Goal: Task Accomplishment & Management: Manage account settings

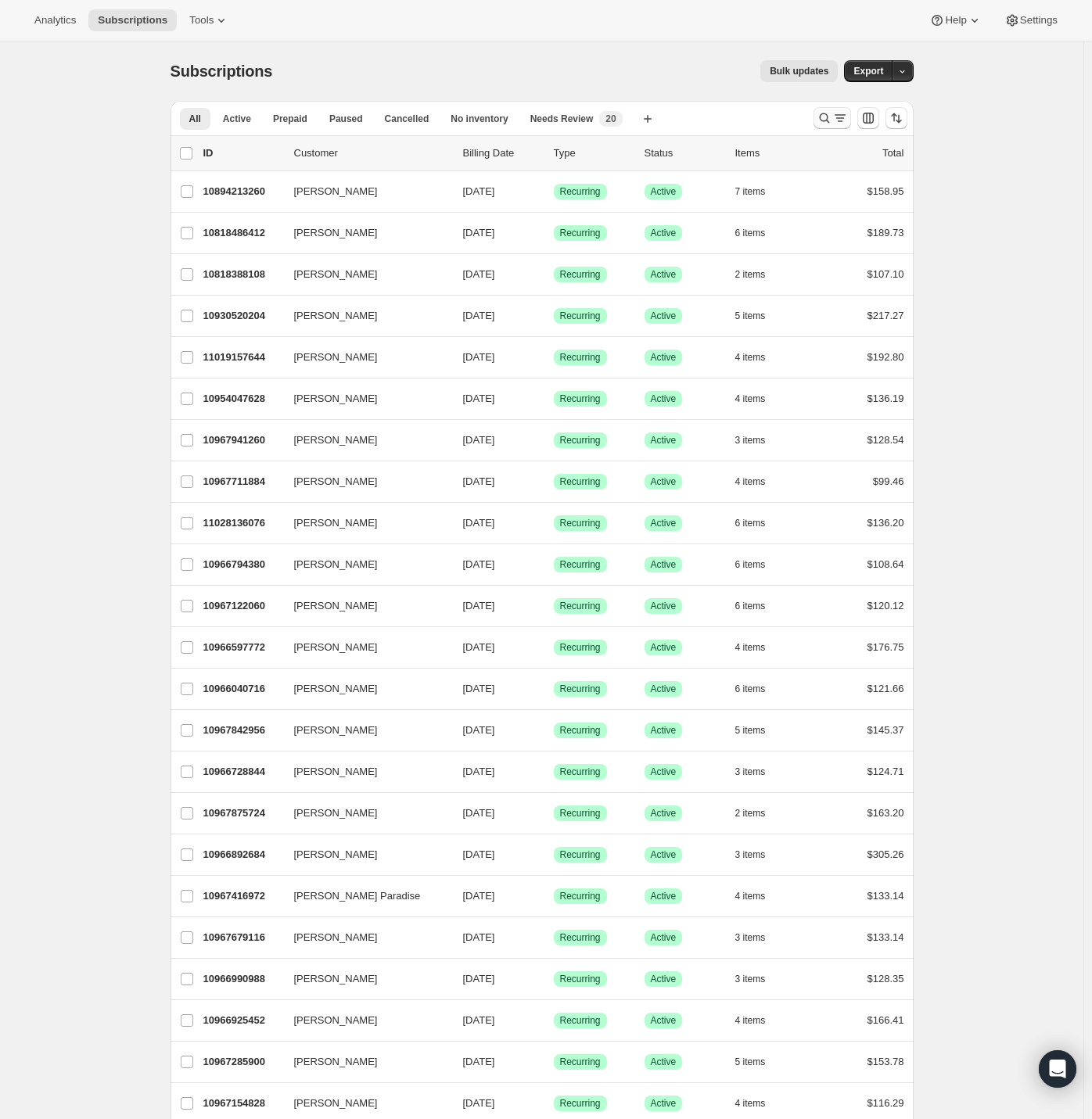
click at [831, 119] on icon "Search and filter results" at bounding box center [824, 118] width 16 height 16
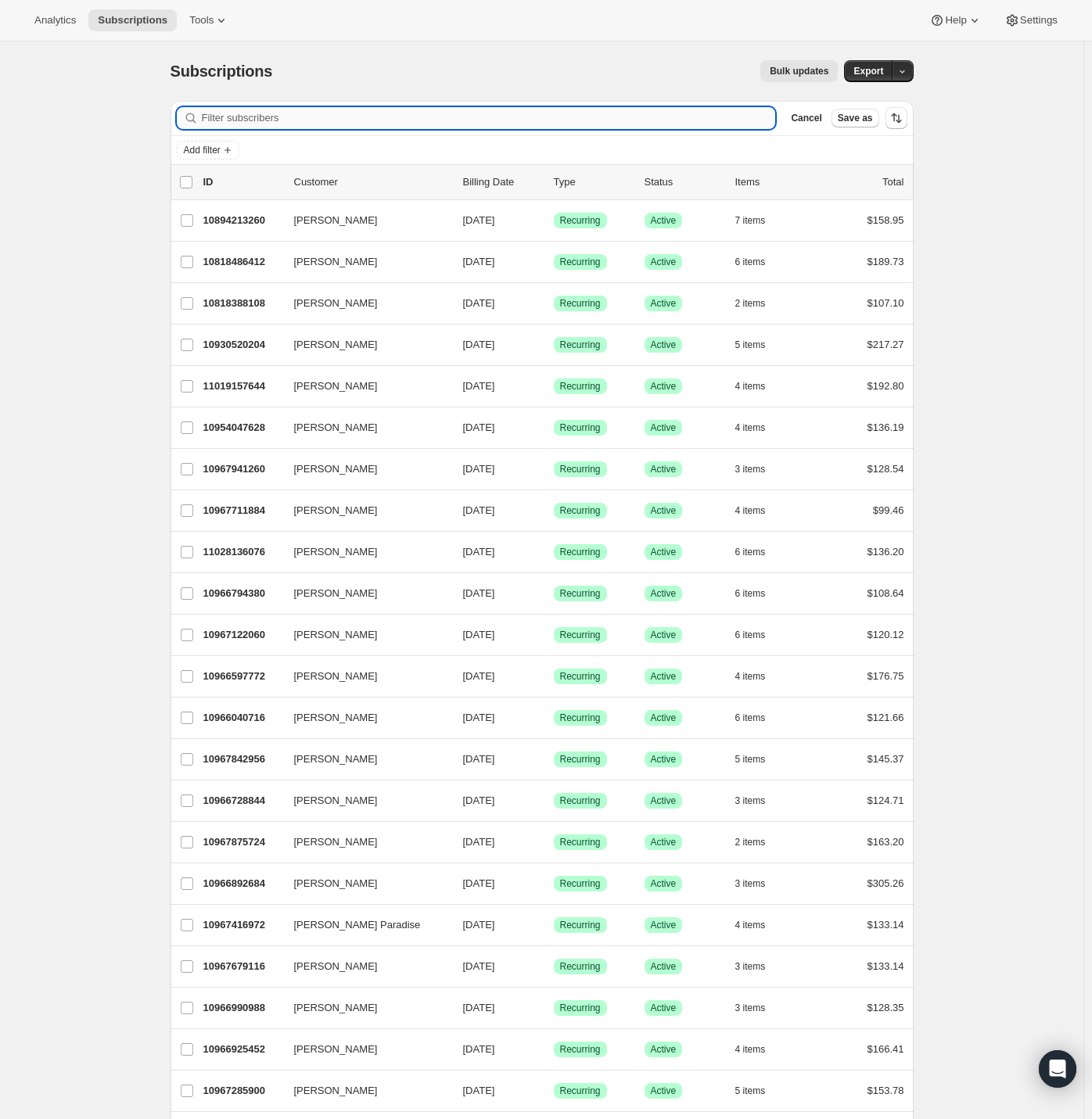
paste input "[EMAIL_ADDRESS][DOMAIN_NAME]"
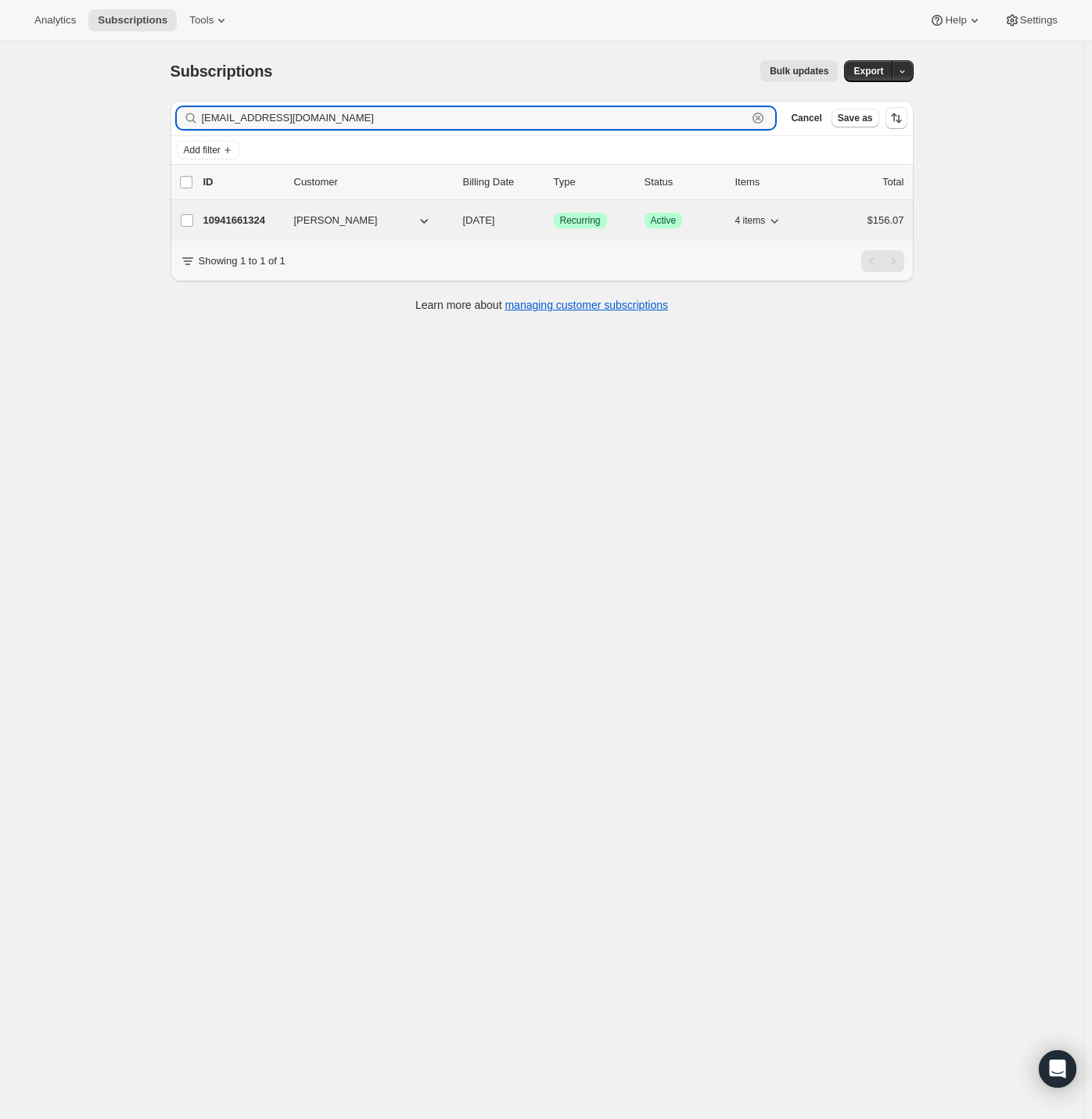
type input "[EMAIL_ADDRESS][DOMAIN_NAME]"
click at [254, 213] on p "10941661324" at bounding box center [242, 221] width 78 height 16
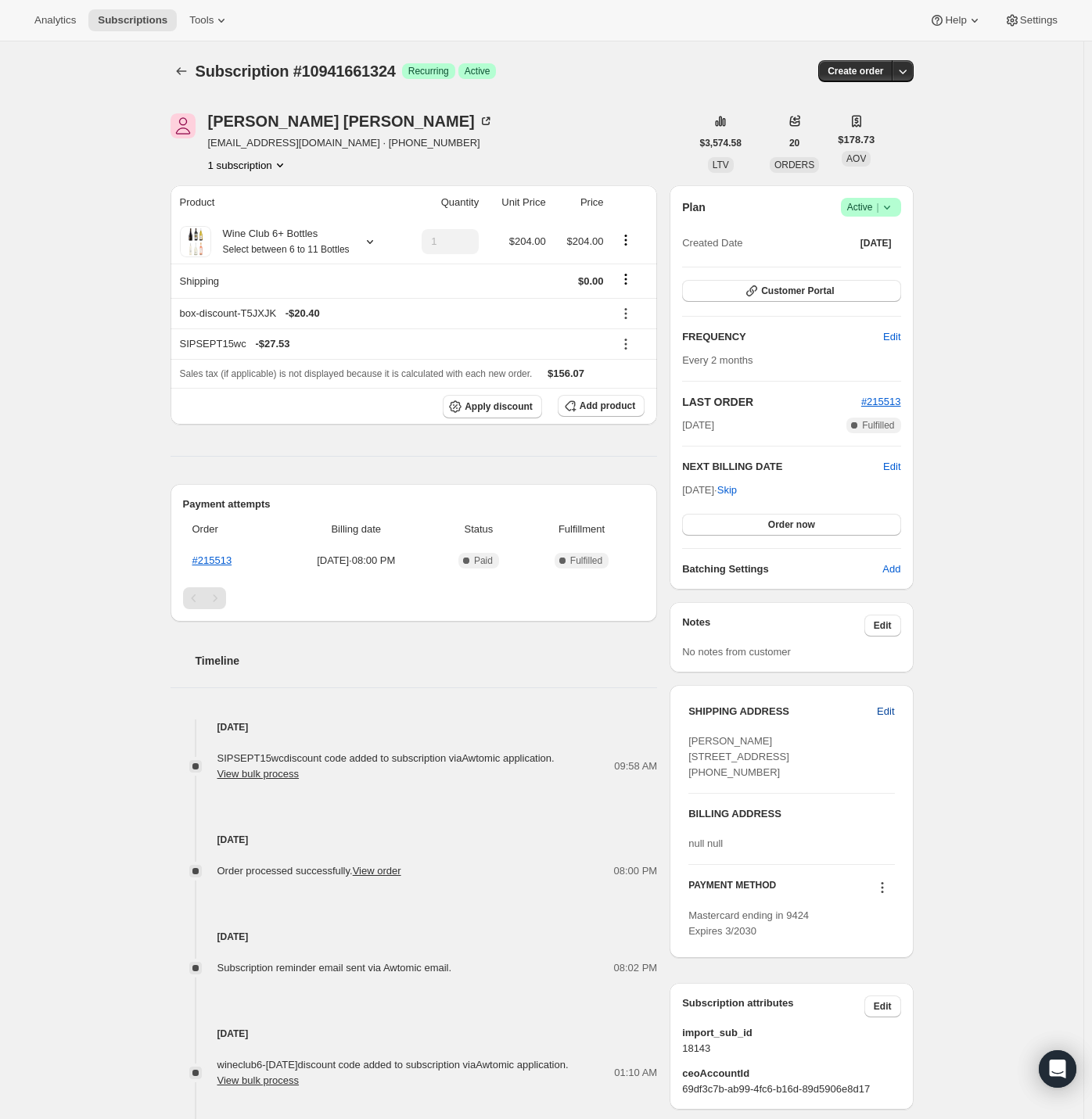
click at [887, 711] on span "Edit" at bounding box center [886, 712] width 18 height 16
select select "United States"
select select "FL"
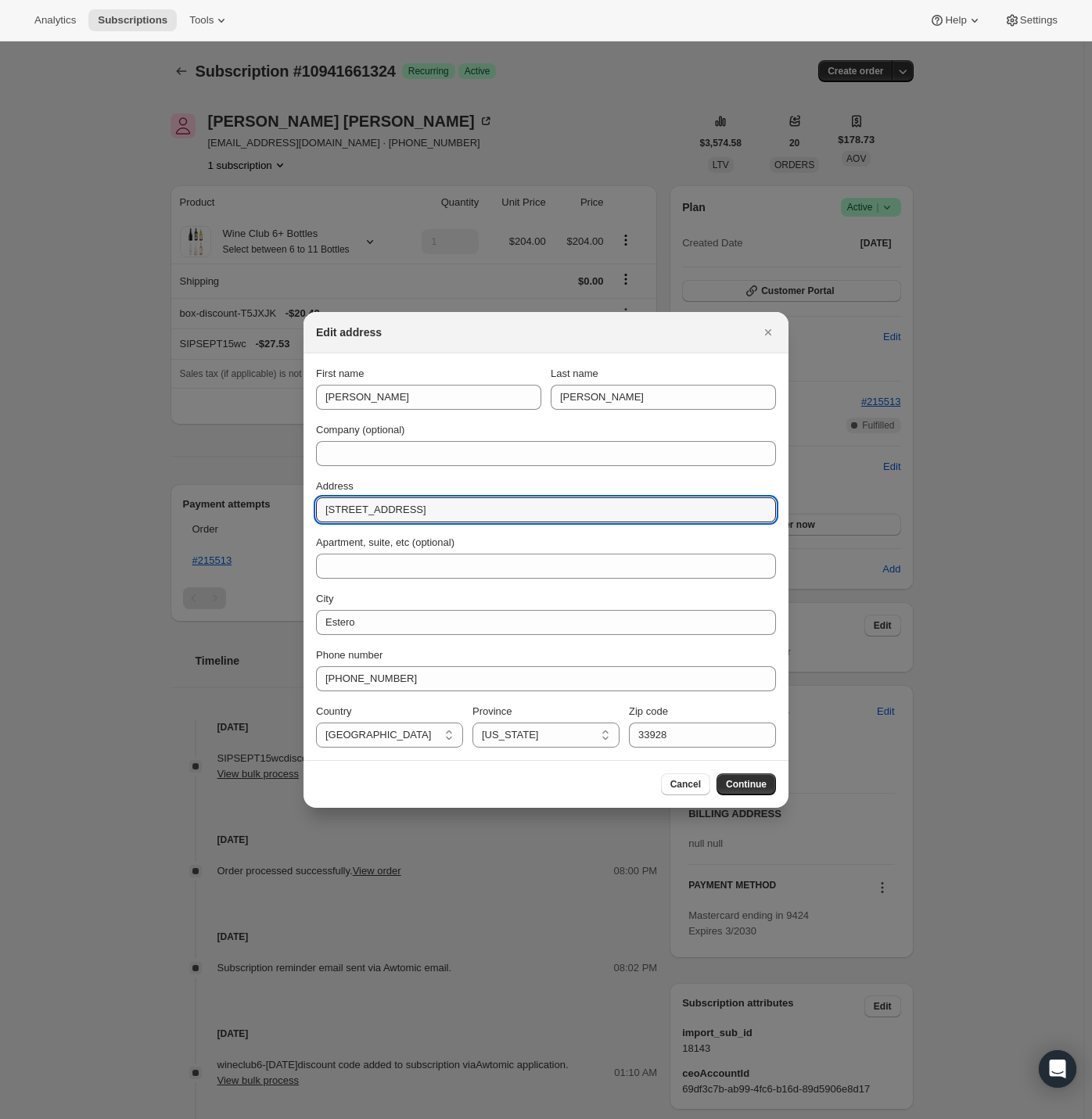
drag, startPoint x: 501, startPoint y: 511, endPoint x: 247, endPoint y: 498, distance: 254.3
paste input "0 Estero Gardens Cir, unit 201, Estero, FL 33928"
drag, startPoint x: 457, startPoint y: 512, endPoint x: 493, endPoint y: 517, distance: 36.3
click at [493, 517] on input "20130 Estero Gardens Cir, unit 201, Estero, FL 33928" at bounding box center [546, 510] width 460 height 25
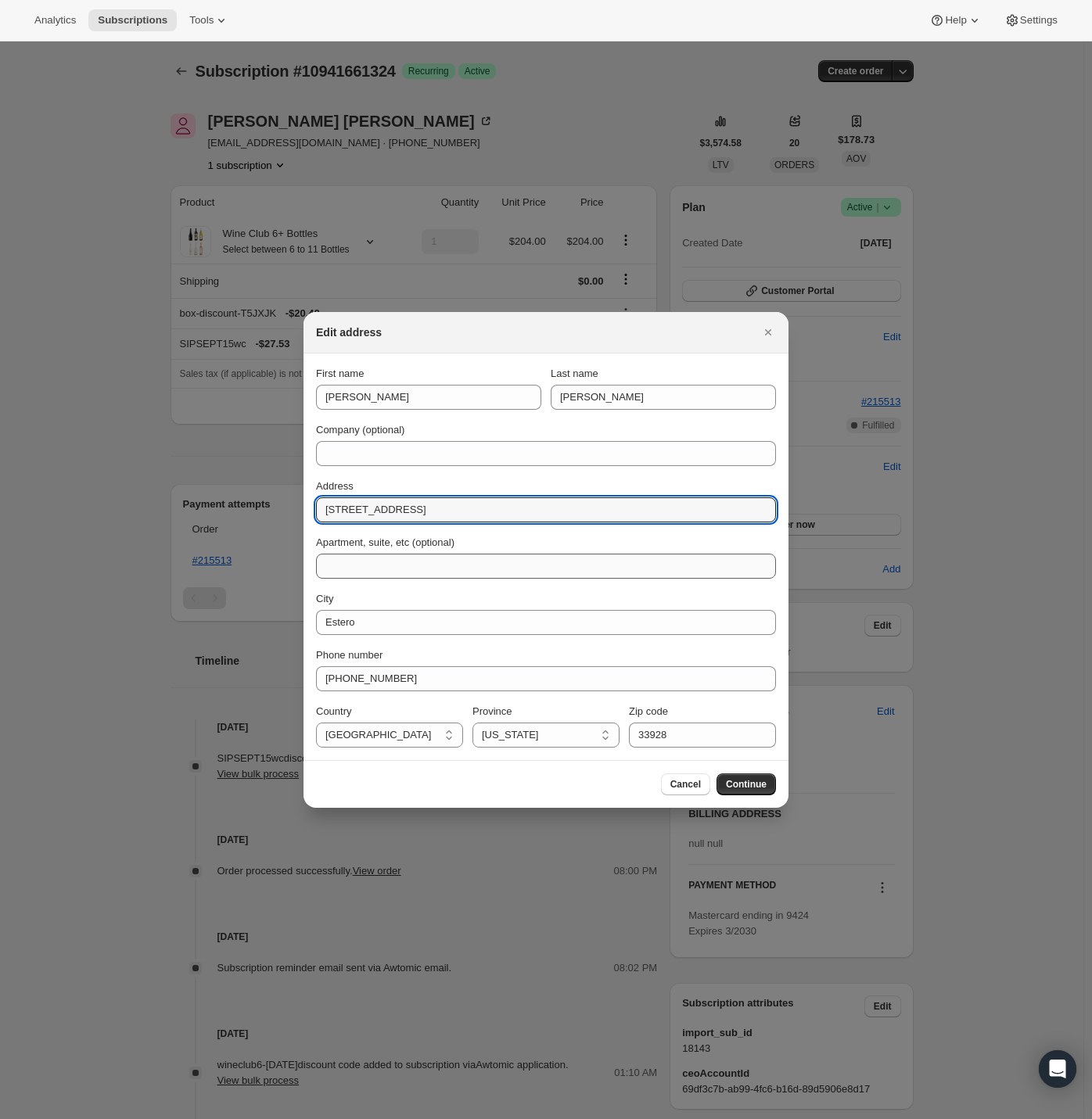
type input "20130 Estero Gardens Cir, Estero, FL 33928"
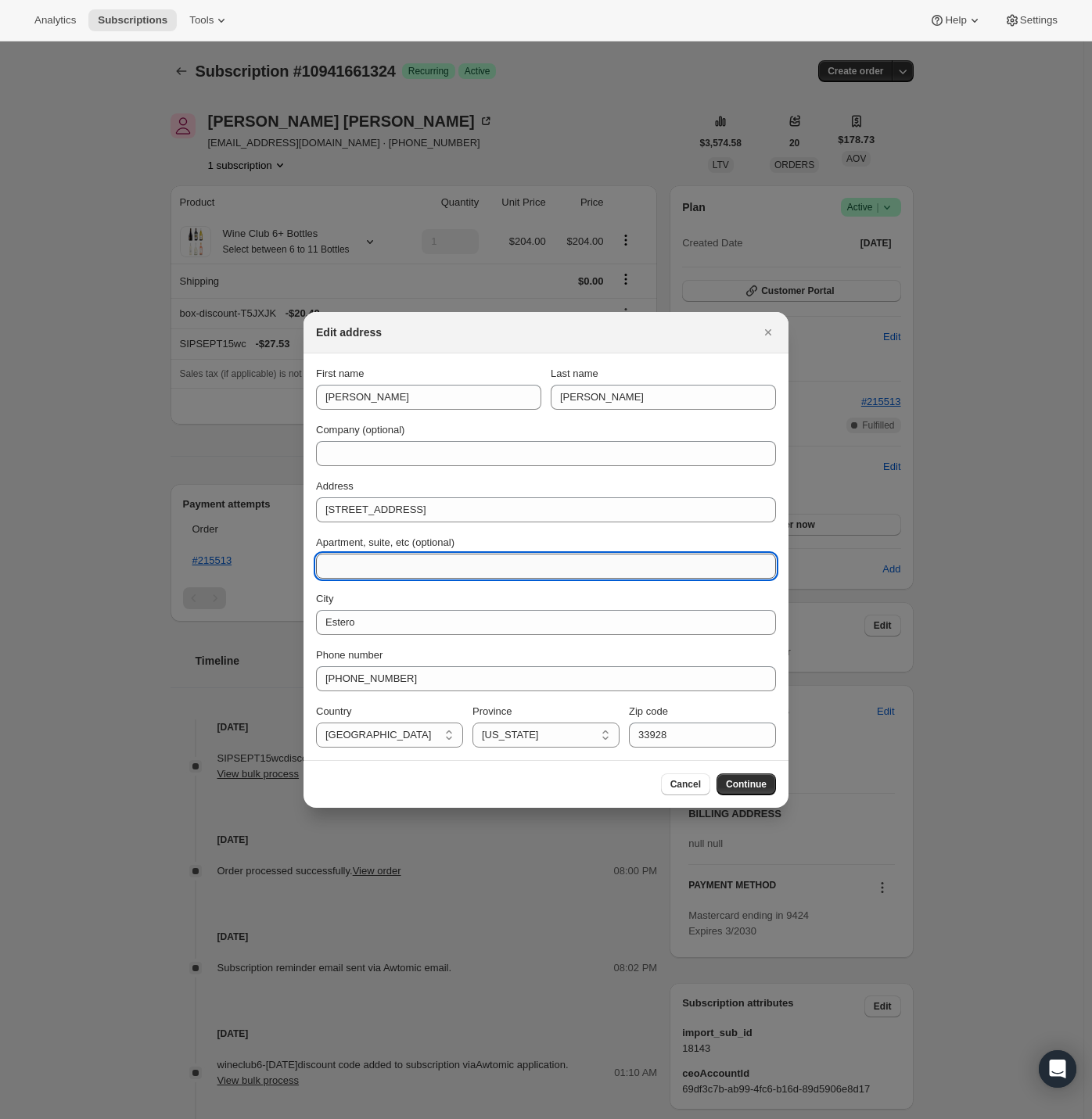
click at [346, 567] on input "Apartment, suite, etc (optional)" at bounding box center [546, 566] width 460 height 25
paste input "unit 201"
type input "unit 201"
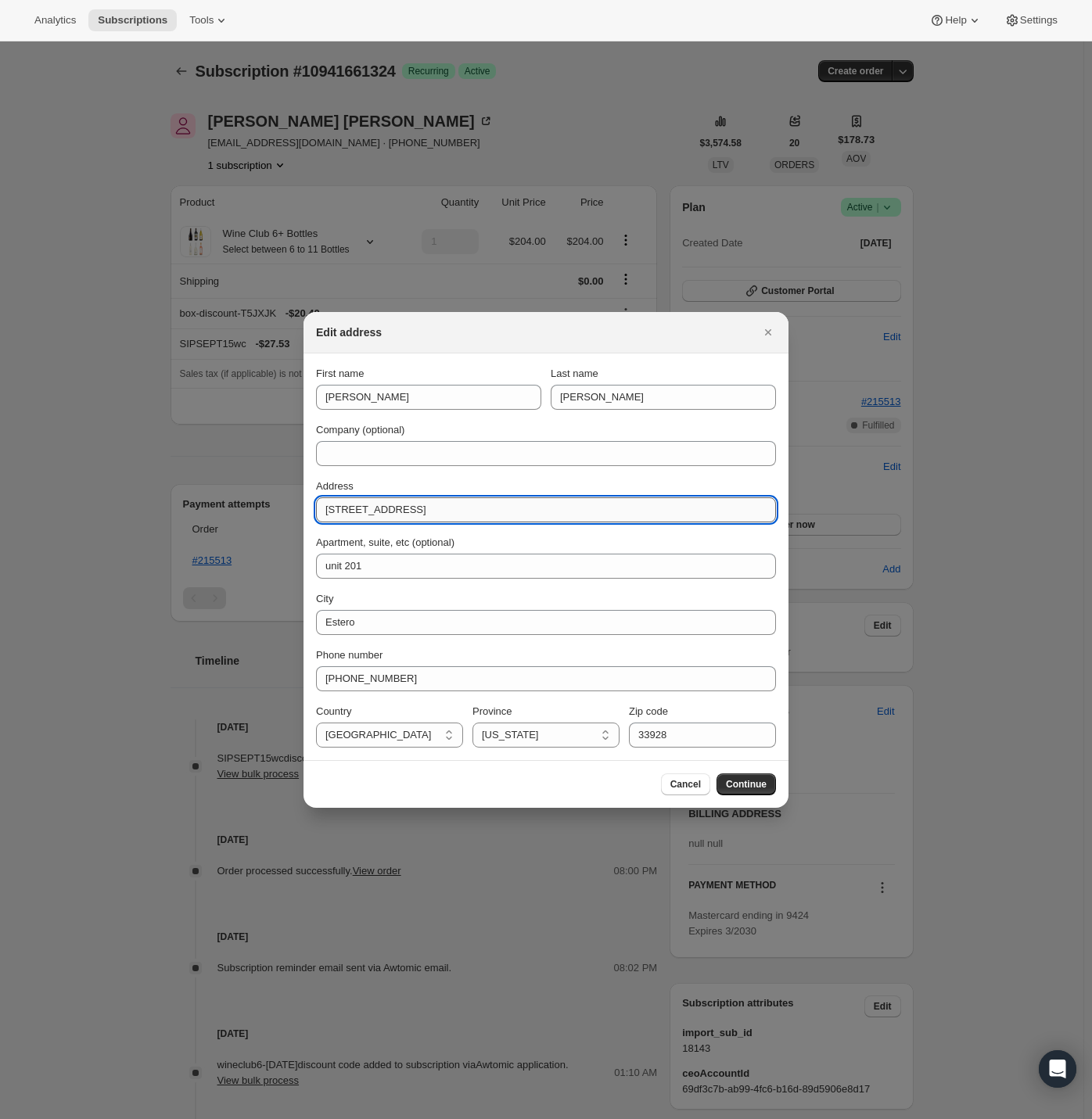
click at [467, 506] on input "20130 Estero Gardens Cir, Estero, FL 33928" at bounding box center [546, 510] width 460 height 25
click at [529, 511] on input "20130 Estero Gardens Cir, Estero, FL 33928" at bounding box center [546, 510] width 460 height 25
drag, startPoint x: 453, startPoint y: 513, endPoint x: 584, endPoint y: 519, distance: 131.1
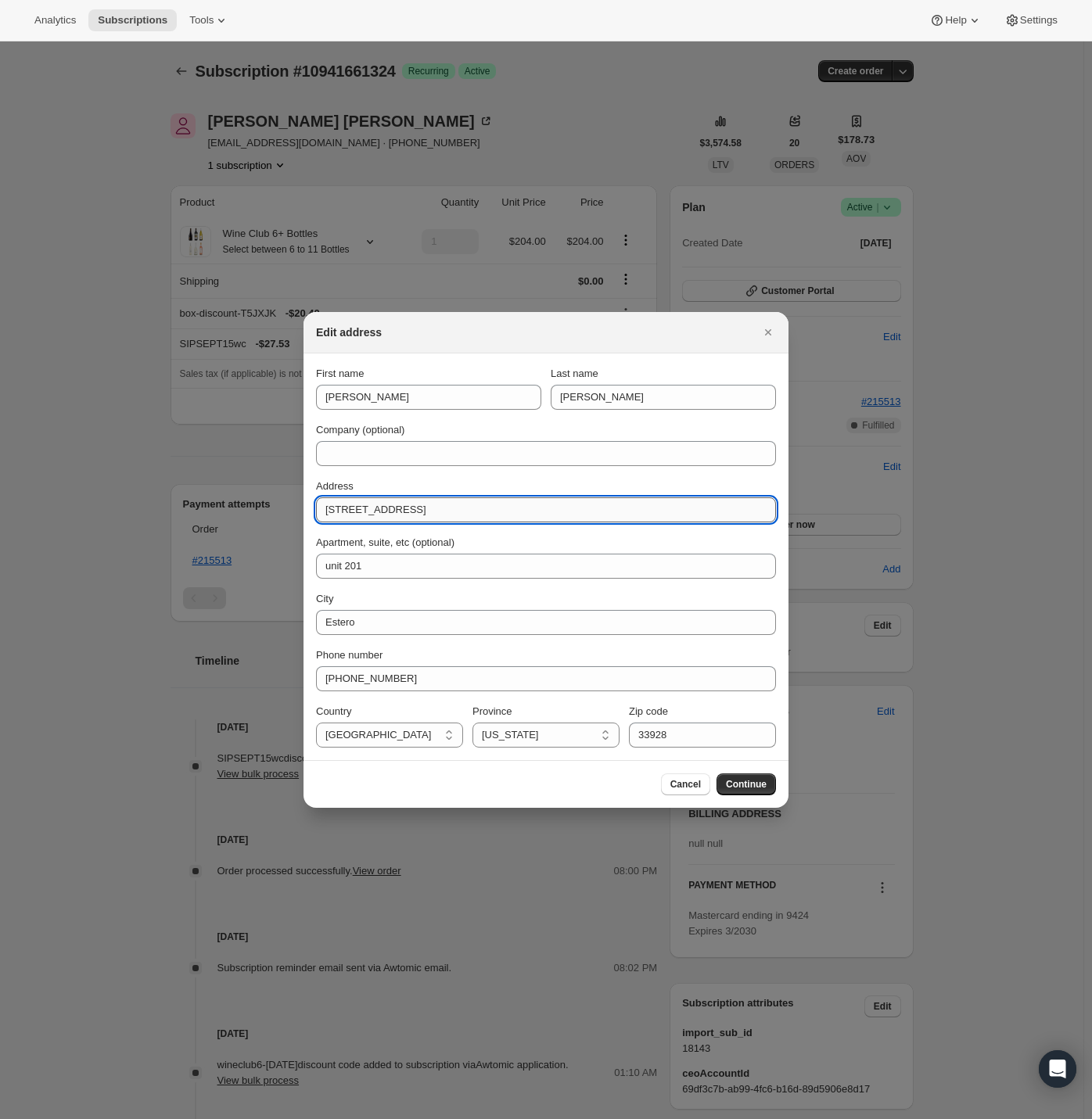
click at [584, 519] on input "20130 Estero Gardens Cir, Estero, FL 33928" at bounding box center [546, 510] width 460 height 25
type input "20130 Estero Gardens Cir"
click at [754, 786] on span "Continue" at bounding box center [746, 784] width 40 height 12
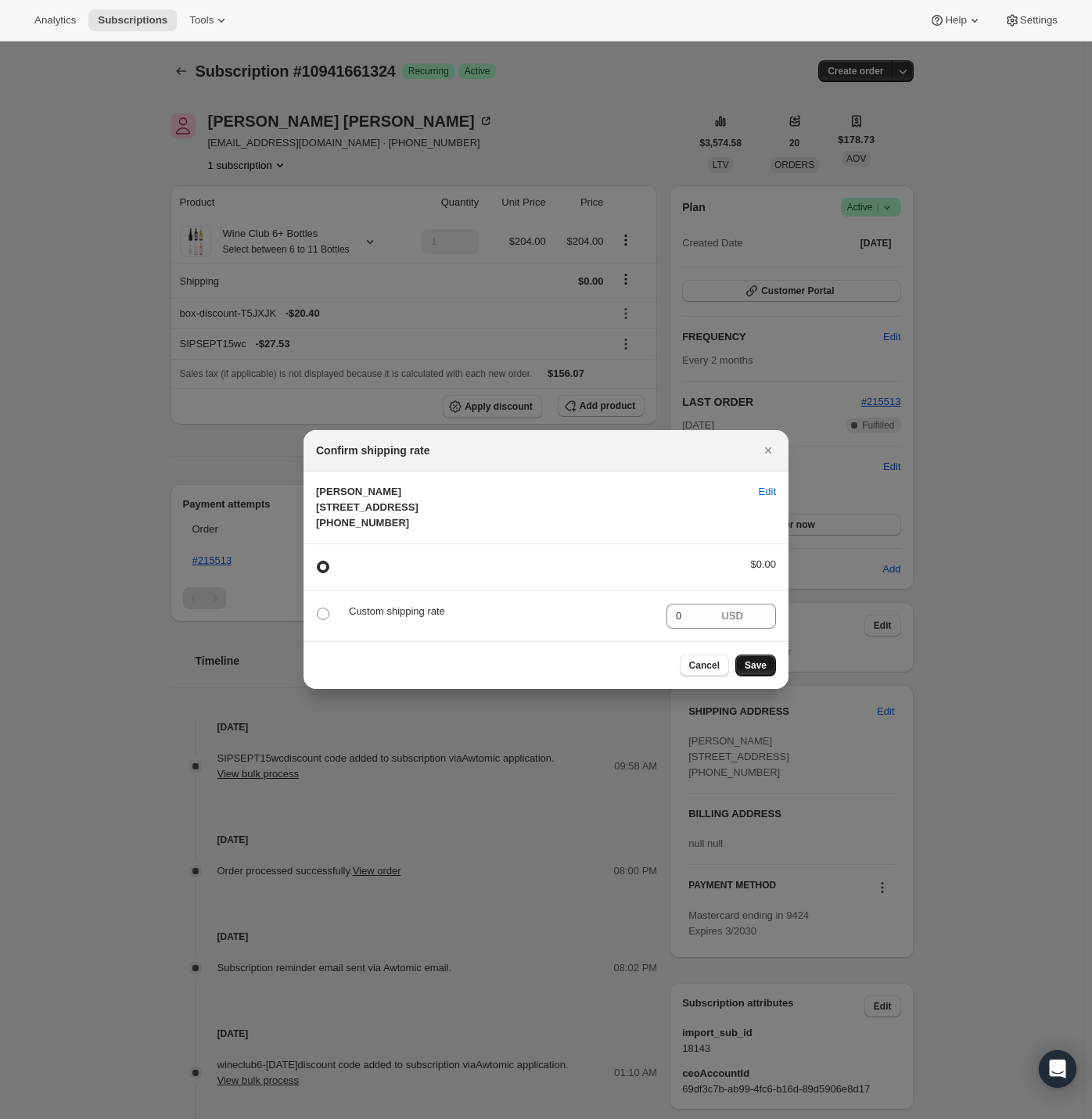
click at [760, 672] on span "Save" at bounding box center [755, 666] width 22 height 12
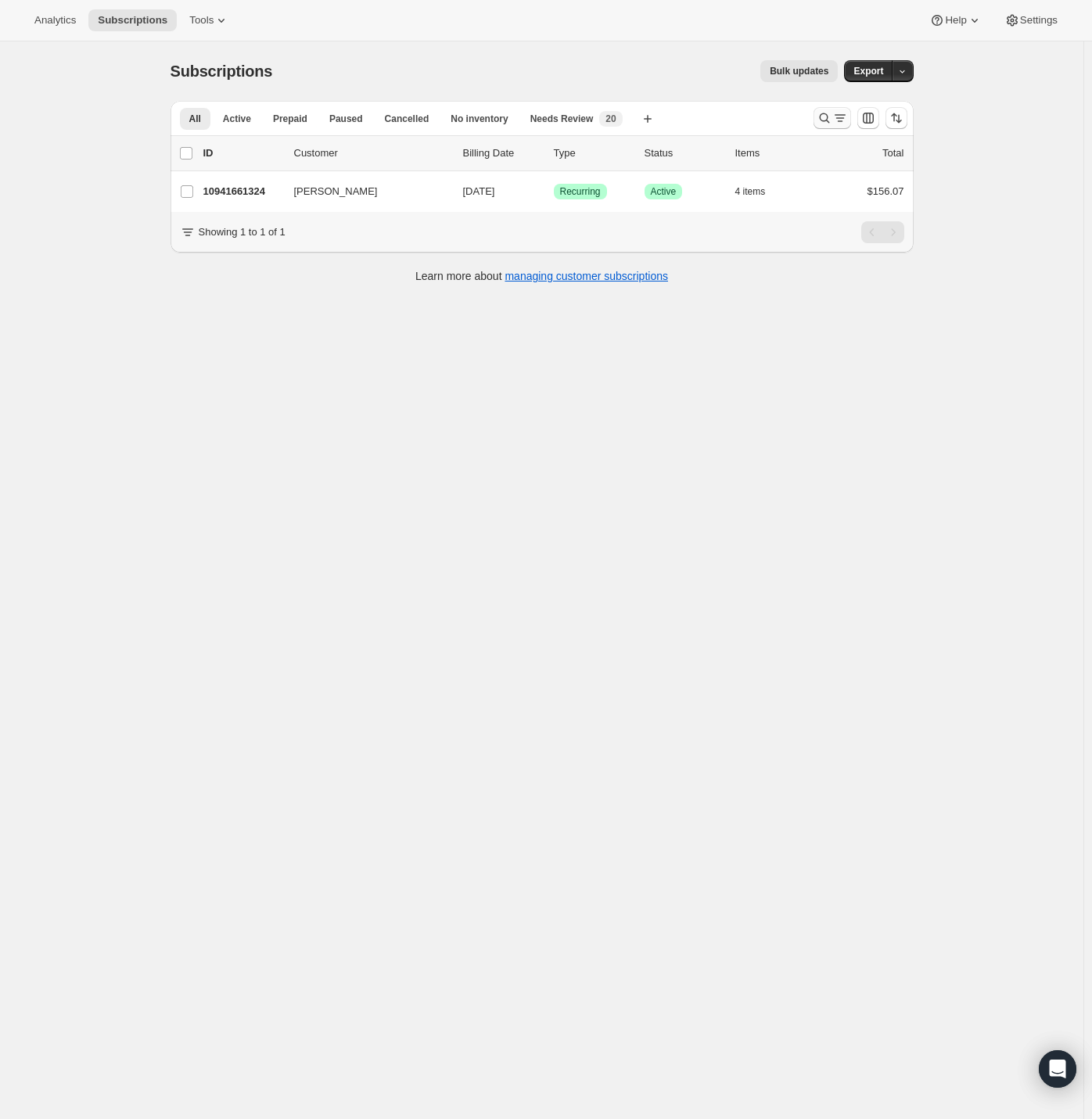
click at [829, 118] on icon "Search and filter results" at bounding box center [824, 118] width 16 height 16
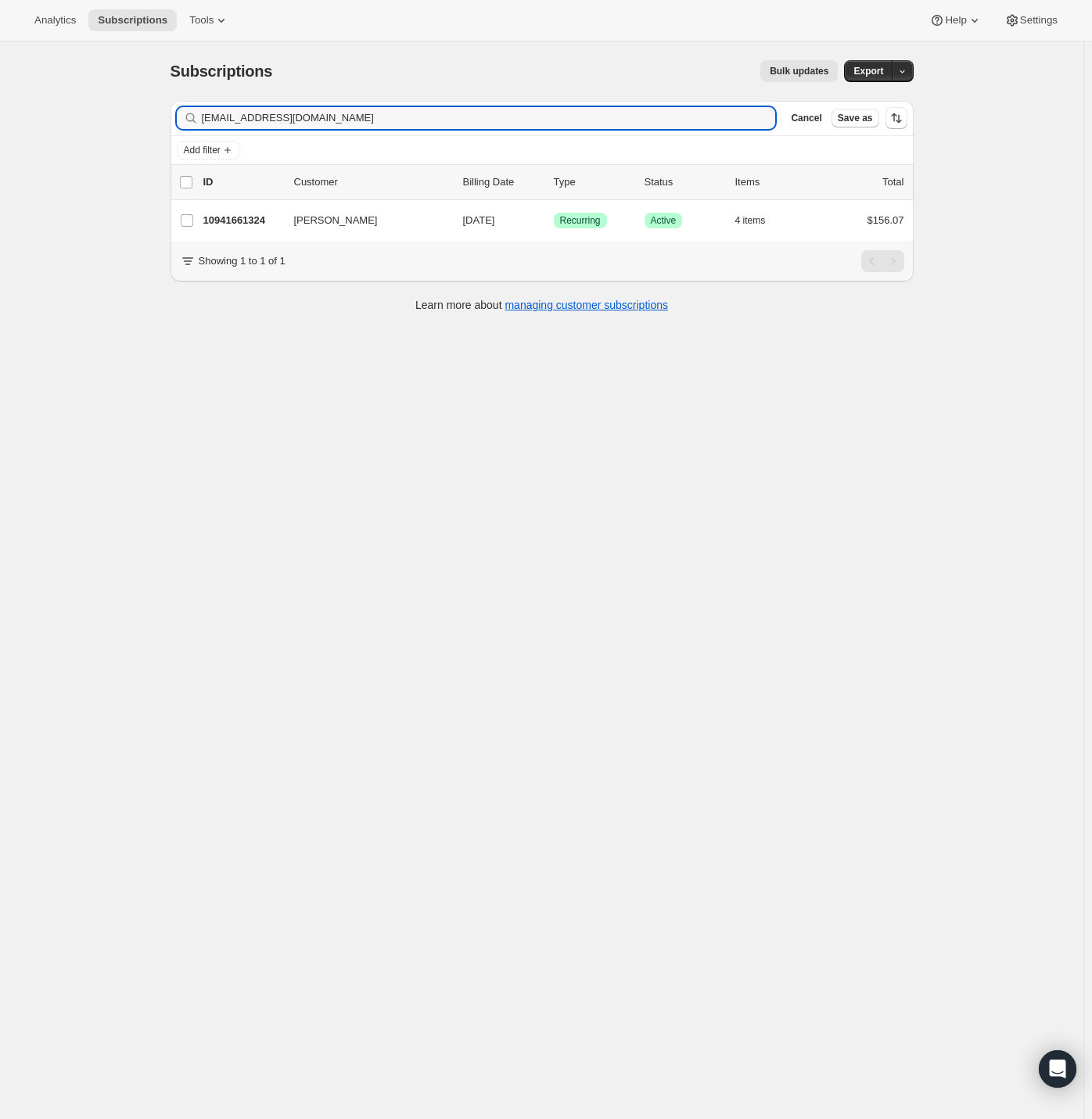
drag, startPoint x: 345, startPoint y: 118, endPoint x: -23, endPoint y: 127, distance: 368.1
click at [0, 127] on html "Analytics Subscriptions Tools Help Settings Skip to content Subscriptions. This…" at bounding box center [546, 560] width 1092 height 1119
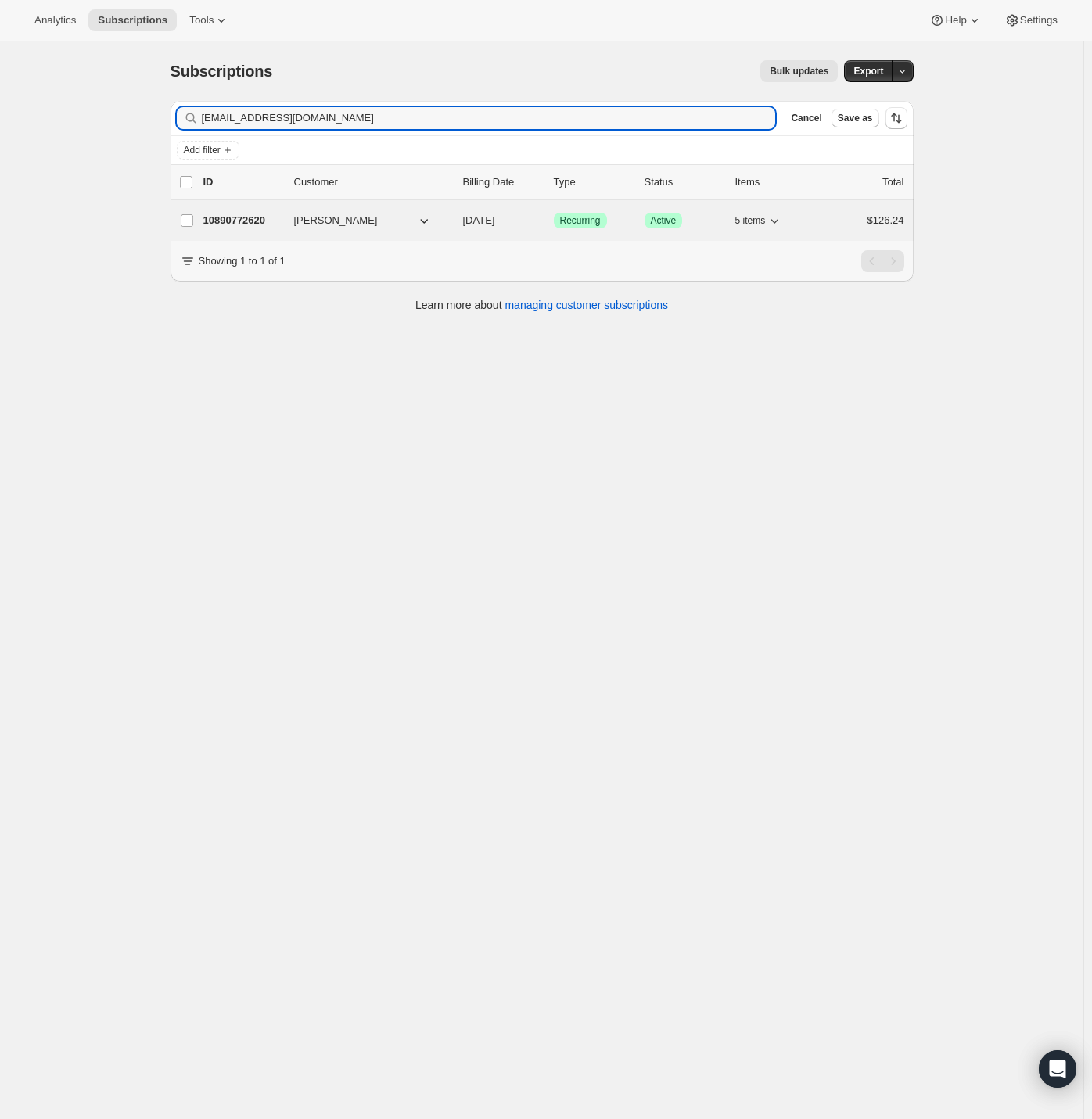
type input "[EMAIL_ADDRESS][DOMAIN_NAME]"
click at [241, 214] on p "10890772620" at bounding box center [242, 221] width 78 height 16
